Goal: Task Accomplishment & Management: Manage account settings

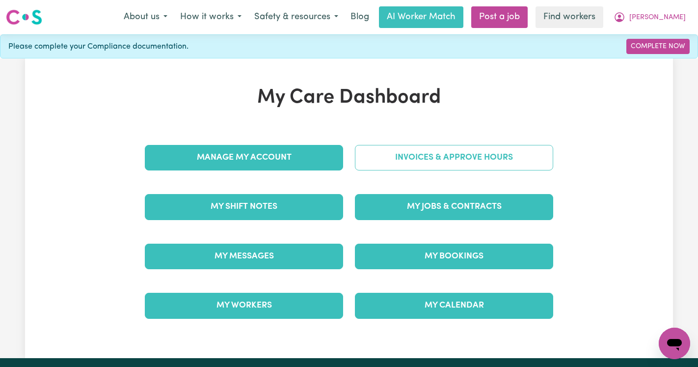
click at [426, 150] on link "Invoices & Approve Hours" at bounding box center [454, 158] width 198 height 26
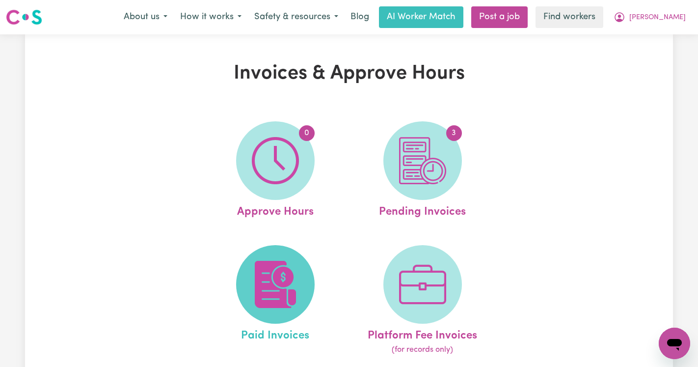
click at [274, 276] on img at bounding box center [275, 284] width 47 height 47
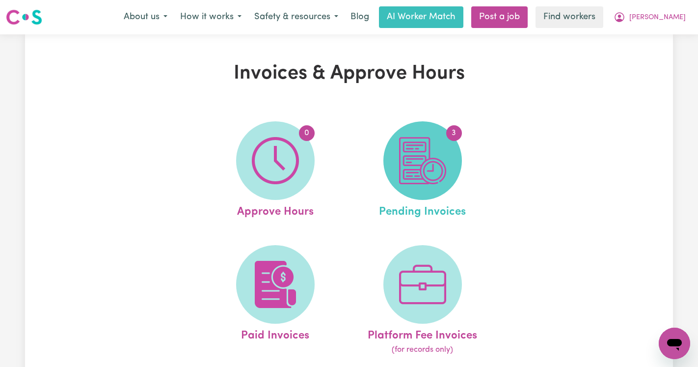
click at [400, 175] on img at bounding box center [422, 160] width 47 height 47
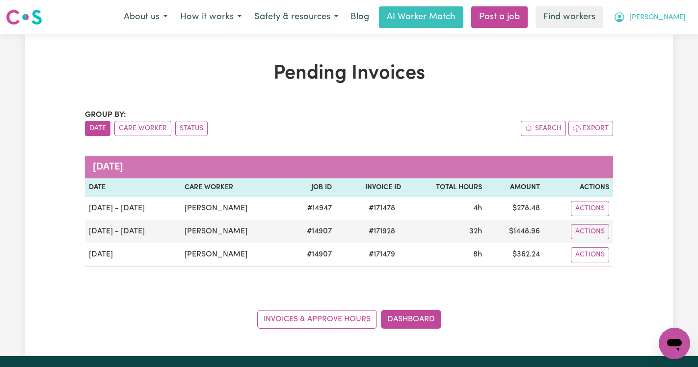
click at [662, 11] on button "[PERSON_NAME]" at bounding box center [649, 17] width 85 height 21
click at [660, 52] on link "Logout" at bounding box center [653, 56] width 78 height 19
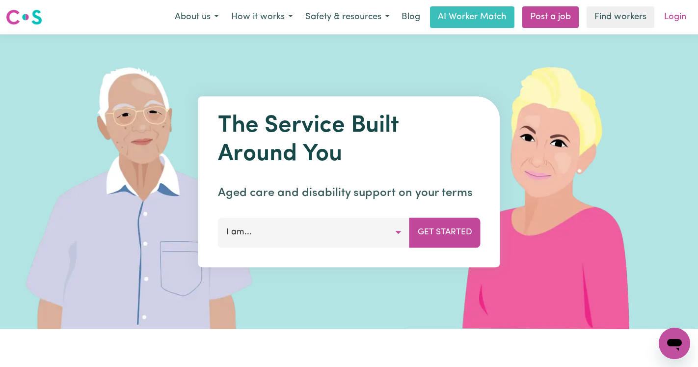
click at [673, 24] on link "Login" at bounding box center [675, 17] width 34 height 22
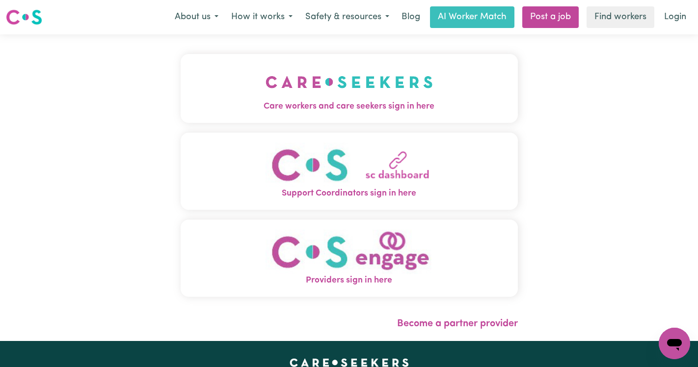
click at [282, 89] on img "Care workers and care seekers sign in here" at bounding box center [349, 82] width 167 height 36
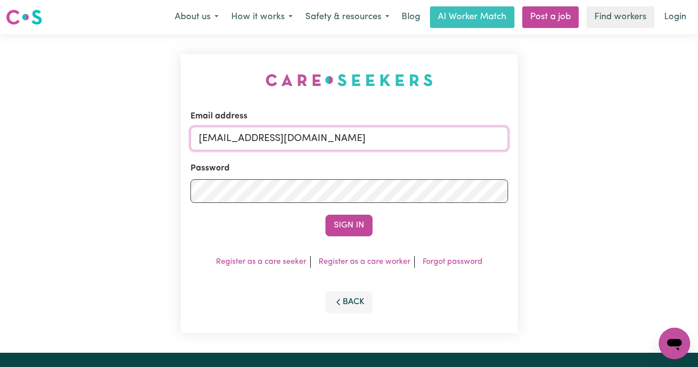
drag, startPoint x: 424, startPoint y: 138, endPoint x: 247, endPoint y: 137, distance: 176.3
click at [247, 137] on input "[EMAIL_ADDRESS][DOMAIN_NAME]" at bounding box center [350, 139] width 318 height 24
paste input "NicholasCF"
type input "[EMAIL_ADDRESS][DOMAIN_NAME]"
click at [326, 215] on button "Sign In" at bounding box center [349, 226] width 47 height 22
